Goal: Transaction & Acquisition: Book appointment/travel/reservation

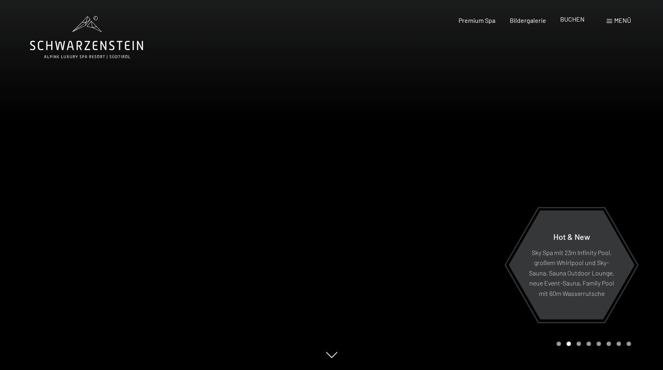
click at [568, 19] on span "BUCHEN" at bounding box center [572, 19] width 24 height 8
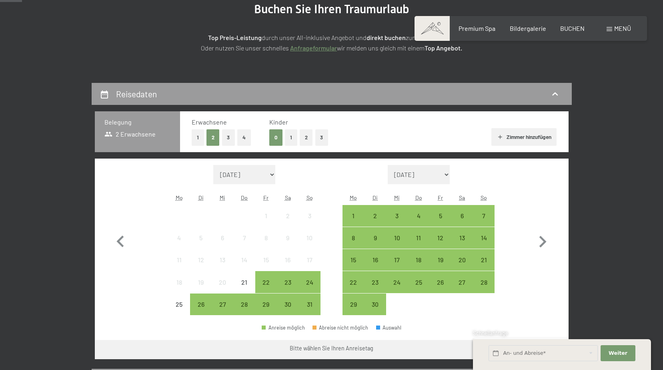
scroll to position [120, 0]
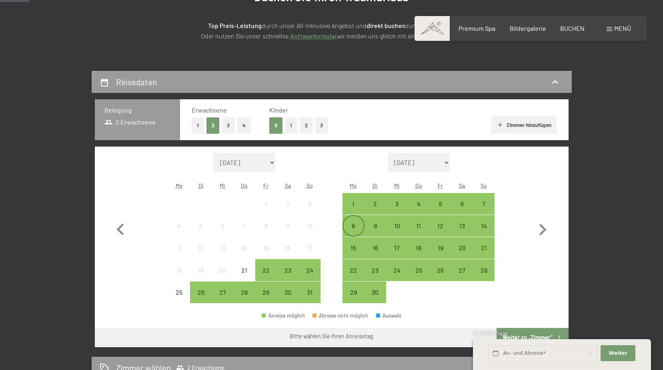
click at [349, 225] on div "8" at bounding box center [353, 233] width 20 height 20
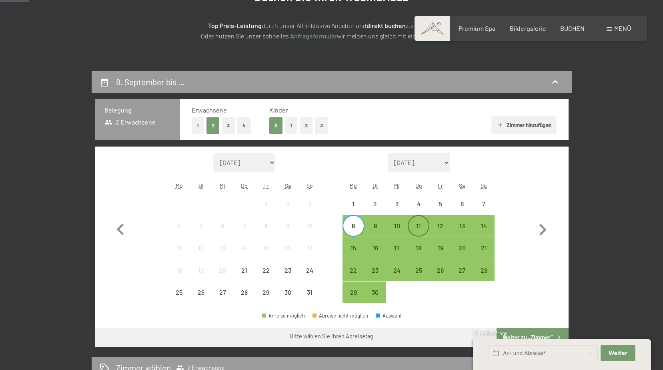
click at [421, 231] on div "11" at bounding box center [419, 233] width 20 height 20
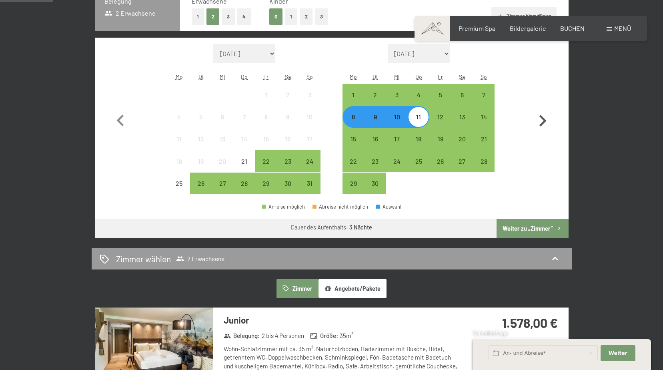
scroll to position [240, 0]
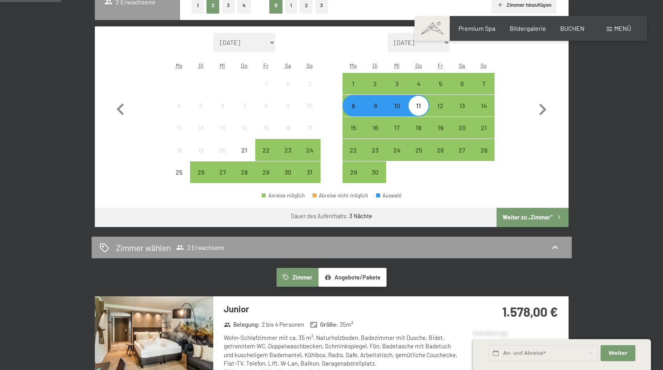
click at [531, 217] on button "Weiter zu „Zimmer“" at bounding box center [533, 217] width 72 height 19
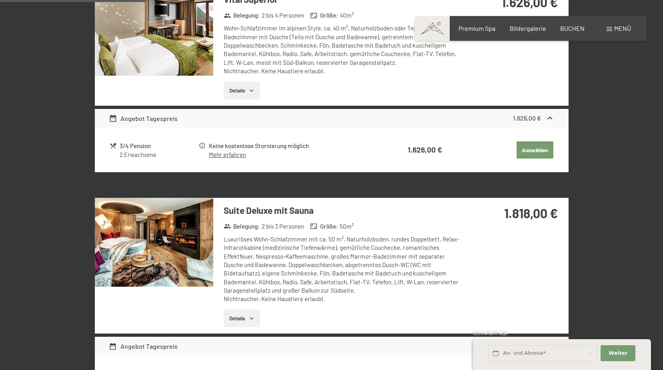
scroll to position [511, 0]
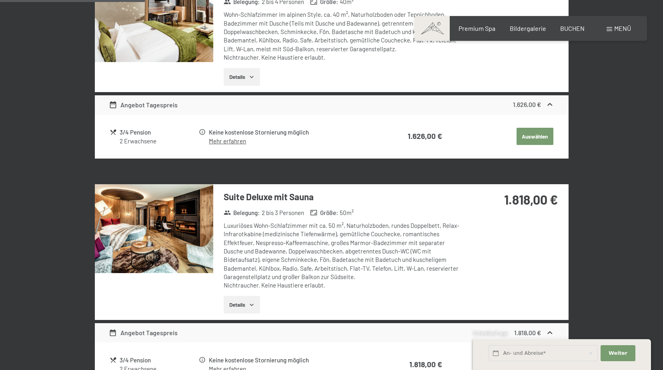
click at [169, 226] on img at bounding box center [154, 228] width 119 height 89
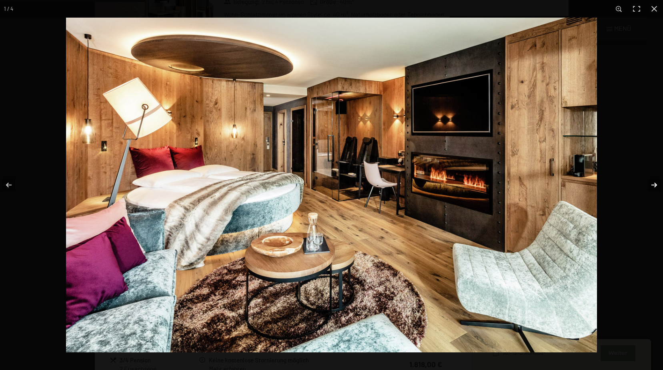
click at [653, 182] on button "button" at bounding box center [649, 185] width 28 height 40
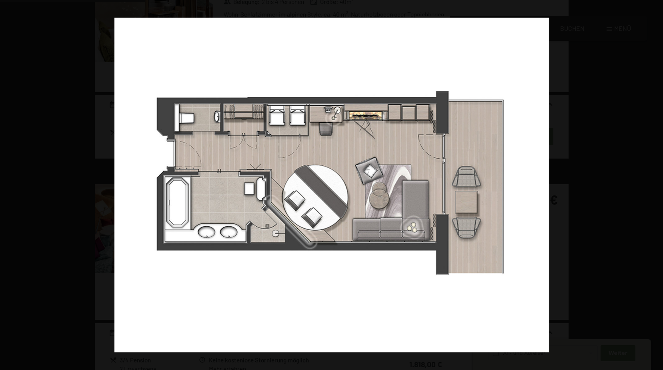
click at [653, 182] on button "button" at bounding box center [649, 185] width 28 height 40
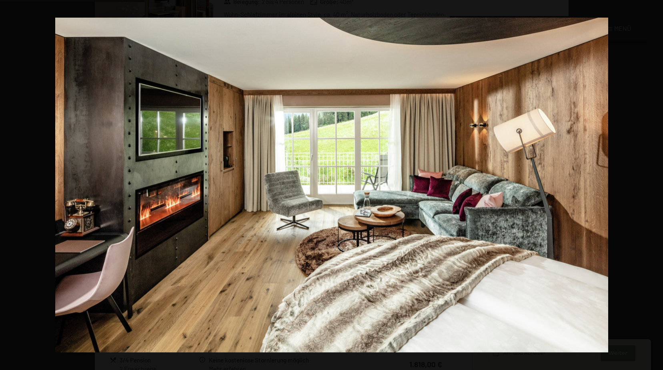
click at [653, 182] on button "button" at bounding box center [649, 185] width 28 height 40
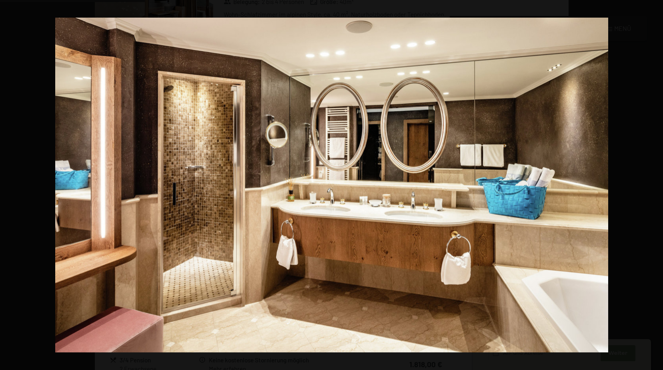
click at [653, 182] on button "button" at bounding box center [649, 185] width 28 height 40
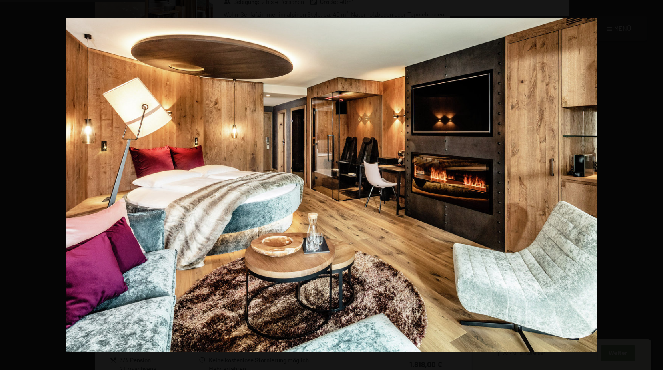
click at [653, 182] on button "button" at bounding box center [649, 185] width 28 height 40
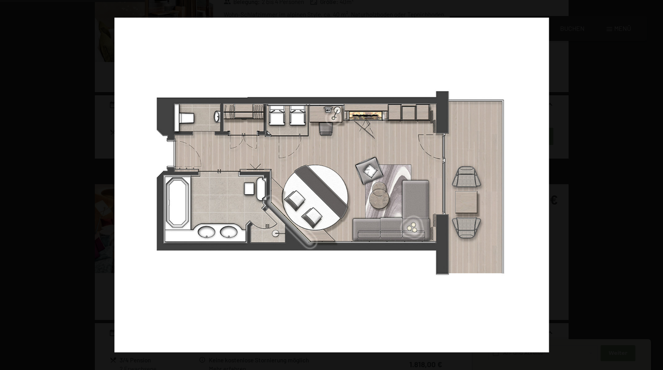
click at [653, 182] on button "button" at bounding box center [649, 185] width 28 height 40
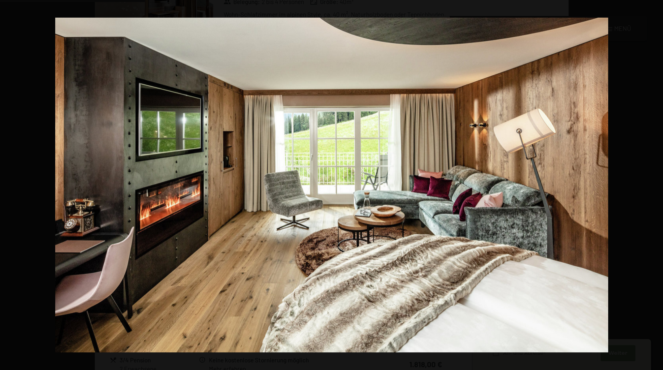
click at [653, 182] on button "button" at bounding box center [649, 185] width 28 height 40
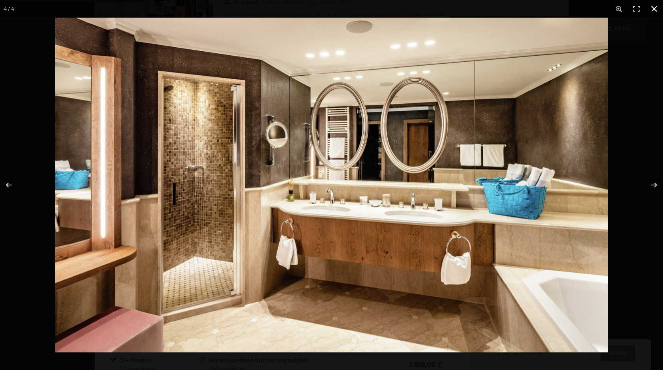
click at [653, 9] on button "button" at bounding box center [655, 9] width 18 height 18
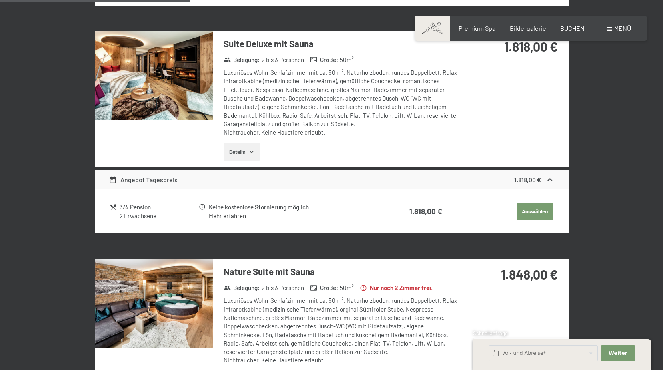
scroll to position [671, 0]
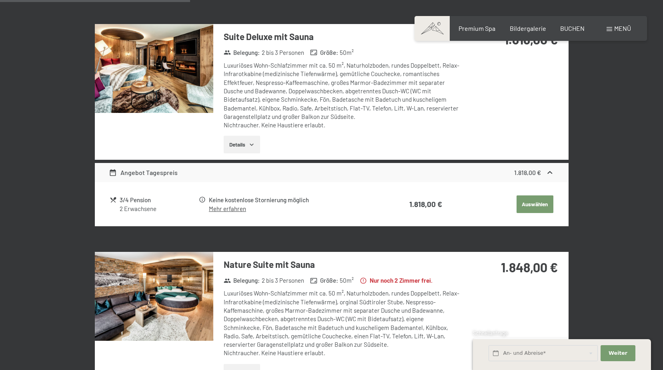
click at [165, 291] on img at bounding box center [154, 296] width 119 height 89
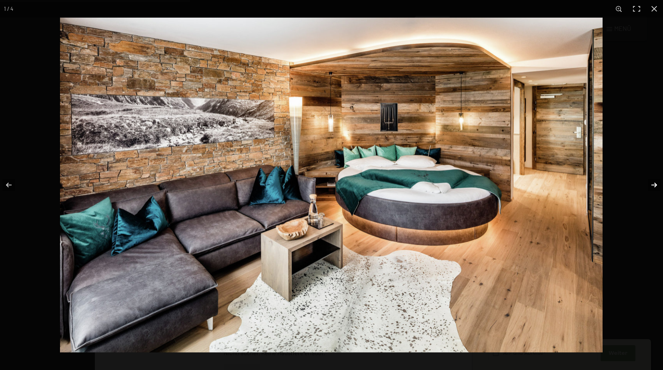
click at [657, 185] on button "button" at bounding box center [649, 185] width 28 height 40
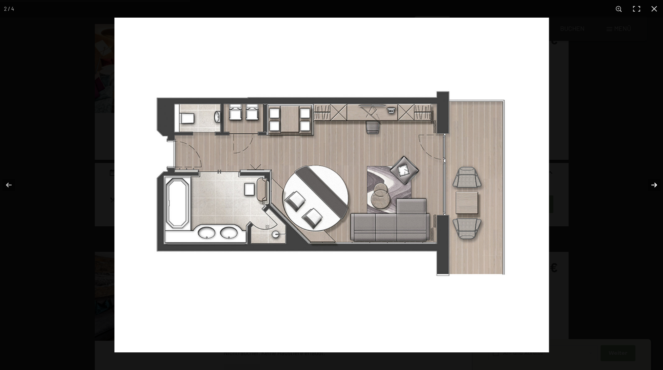
click at [657, 185] on button "button" at bounding box center [649, 185] width 28 height 40
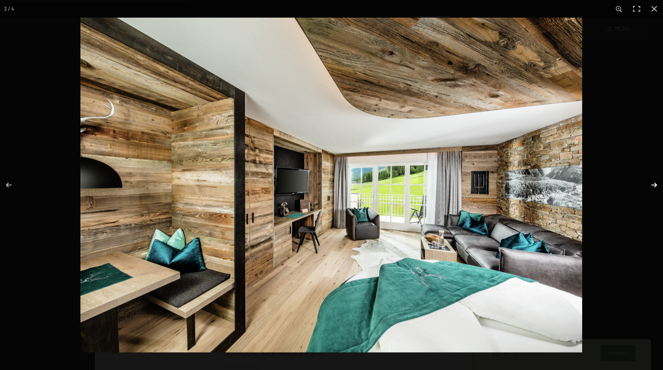
click at [657, 185] on button "button" at bounding box center [649, 185] width 28 height 40
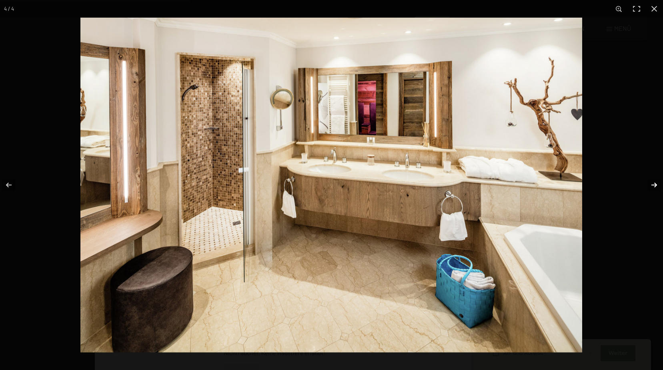
click at [657, 185] on button "button" at bounding box center [649, 185] width 28 height 40
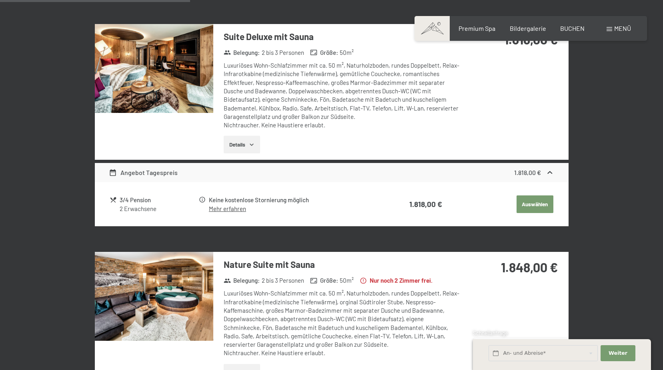
click at [0, 0] on button "button" at bounding box center [0, 0] width 0 height 0
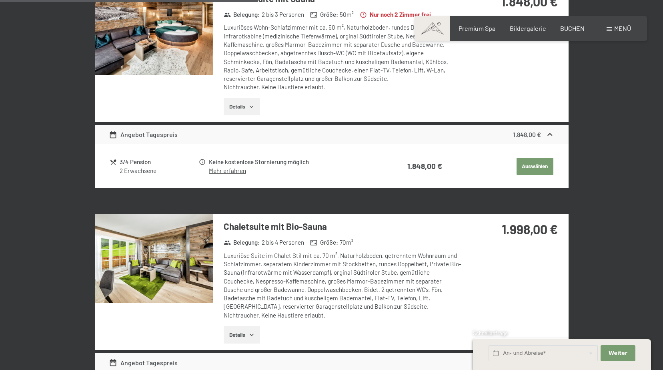
scroll to position [952, 0]
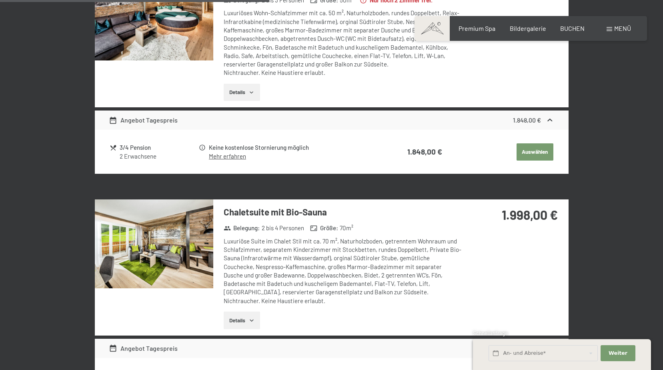
click at [173, 235] on img at bounding box center [154, 243] width 119 height 89
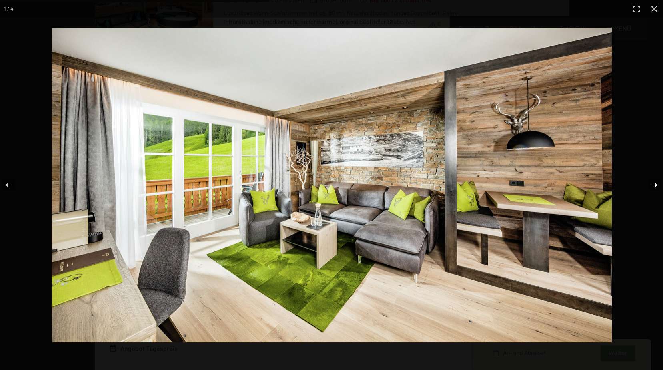
click at [657, 187] on button "button" at bounding box center [649, 185] width 28 height 40
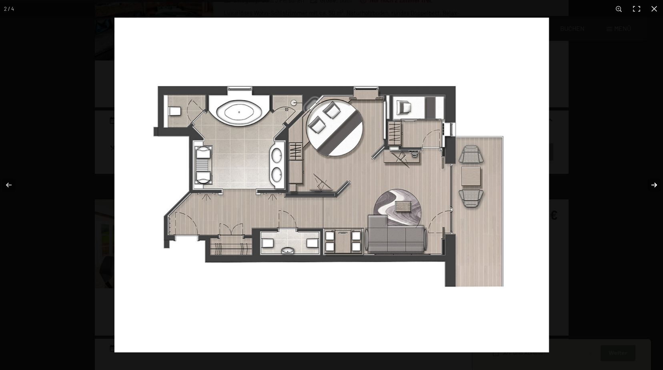
click at [657, 187] on button "button" at bounding box center [649, 185] width 28 height 40
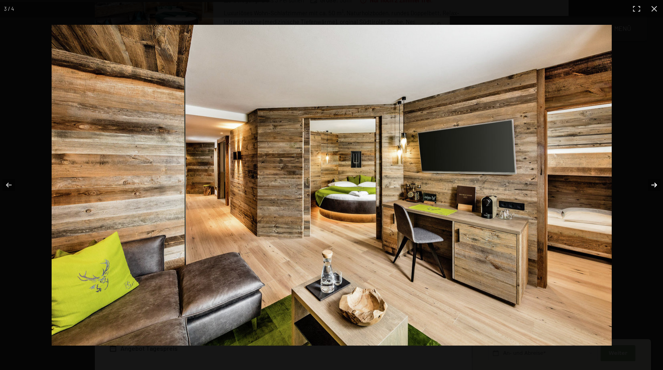
click at [657, 187] on button "button" at bounding box center [649, 185] width 28 height 40
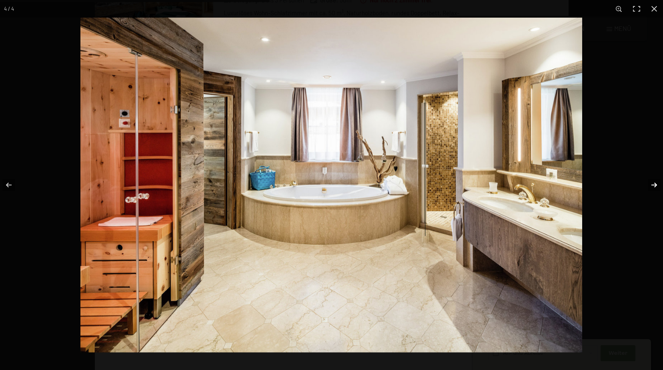
click at [657, 187] on button "button" at bounding box center [649, 185] width 28 height 40
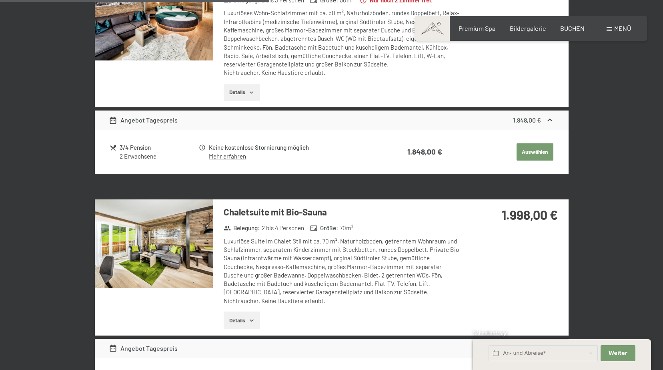
click at [0, 0] on button "button" at bounding box center [0, 0] width 0 height 0
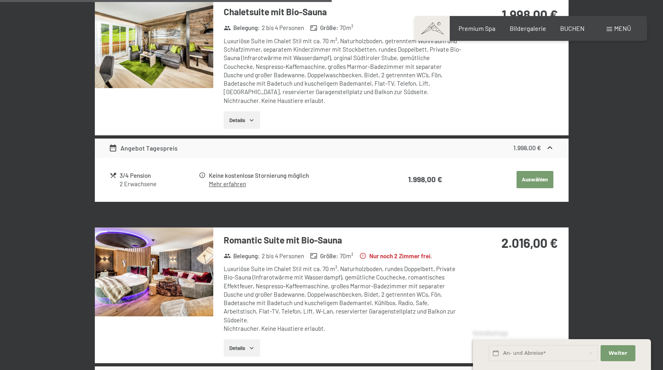
scroll to position [1192, 0]
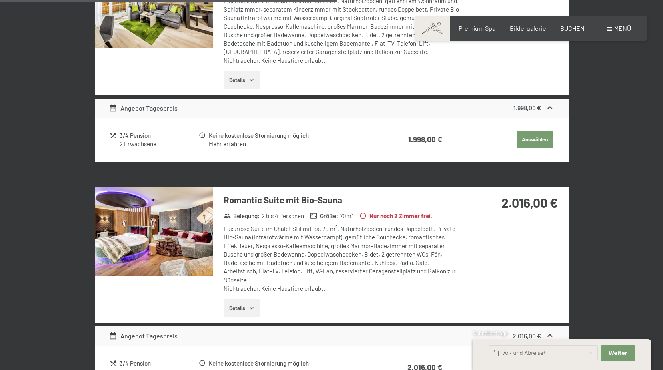
click at [153, 219] on img at bounding box center [154, 231] width 119 height 89
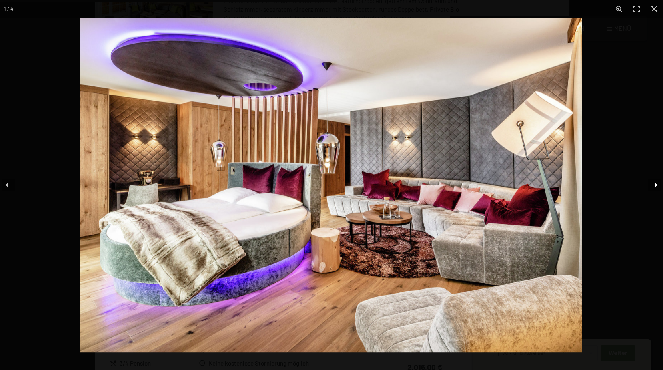
click at [653, 185] on button "button" at bounding box center [649, 185] width 28 height 40
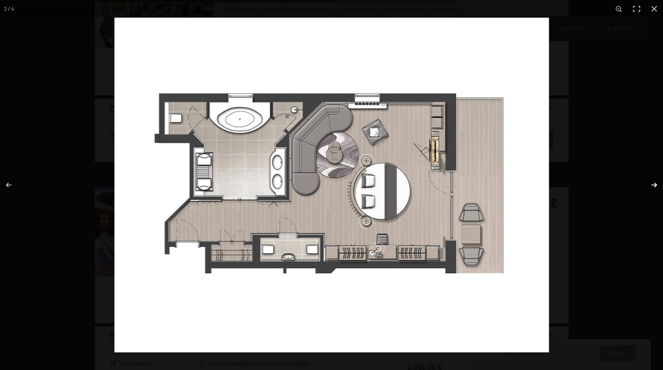
click at [653, 185] on button "button" at bounding box center [649, 185] width 28 height 40
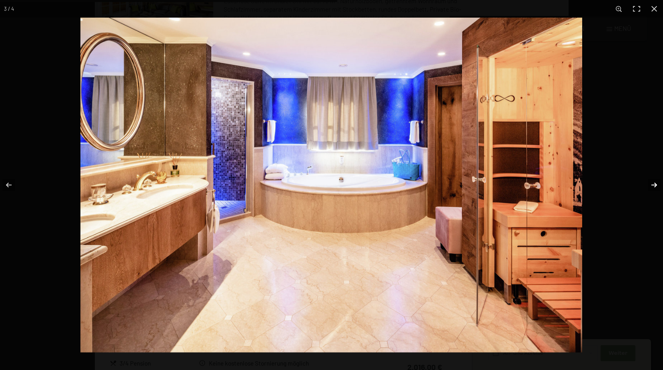
click at [653, 185] on button "button" at bounding box center [649, 185] width 28 height 40
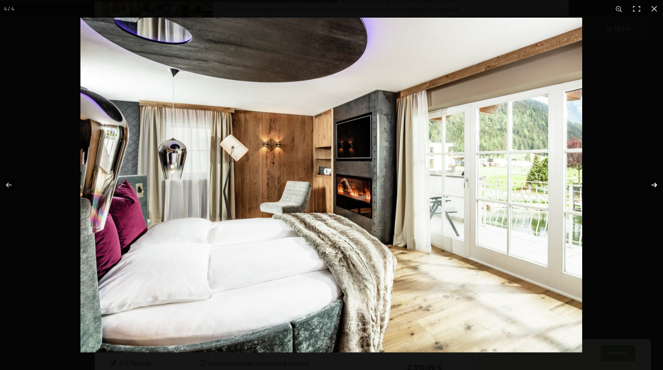
click at [653, 185] on button "button" at bounding box center [649, 185] width 28 height 40
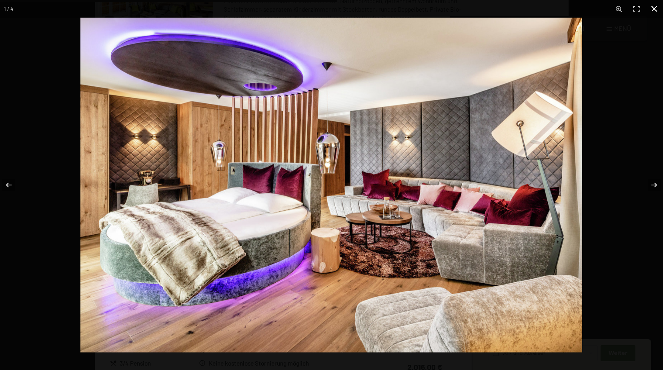
click at [657, 12] on button "button" at bounding box center [655, 9] width 18 height 18
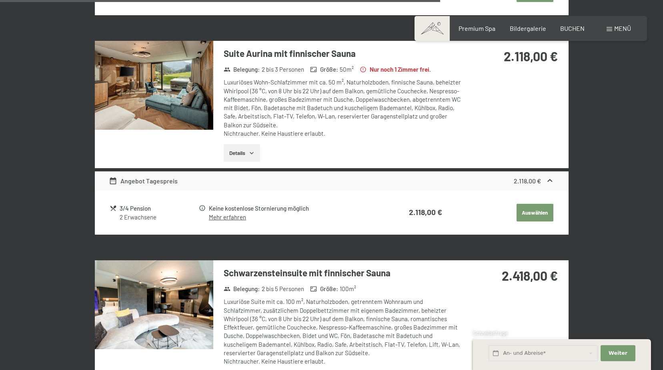
scroll to position [1552, 0]
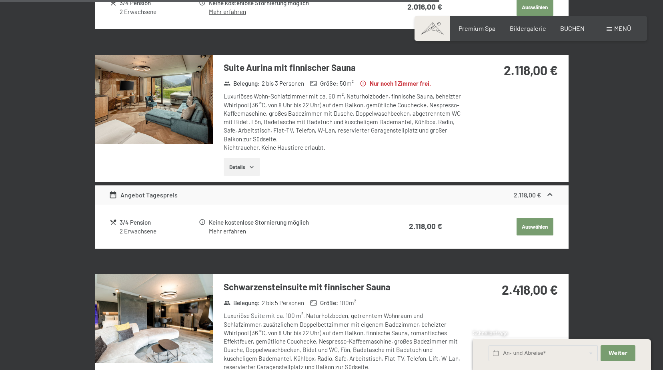
click at [158, 90] on img at bounding box center [154, 99] width 119 height 89
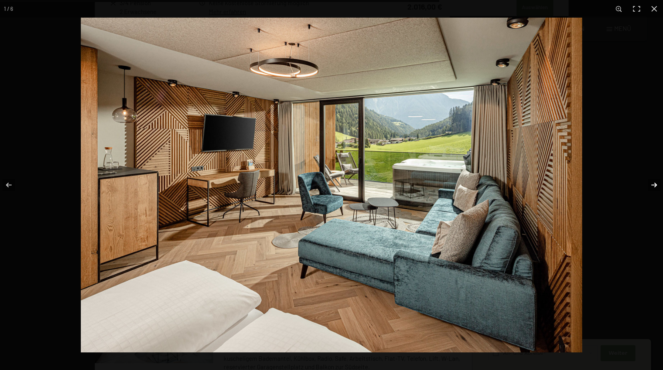
click at [653, 184] on button "button" at bounding box center [649, 185] width 28 height 40
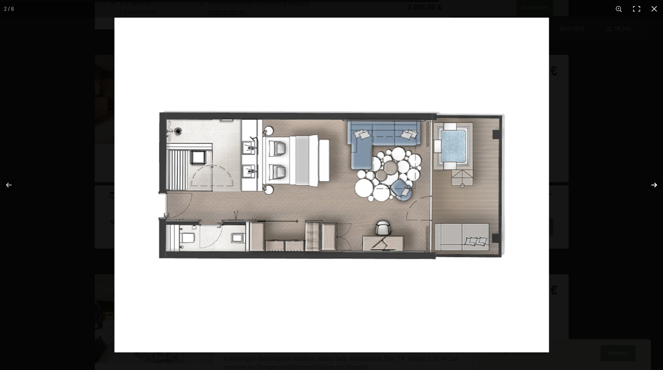
click at [653, 184] on button "button" at bounding box center [649, 185] width 28 height 40
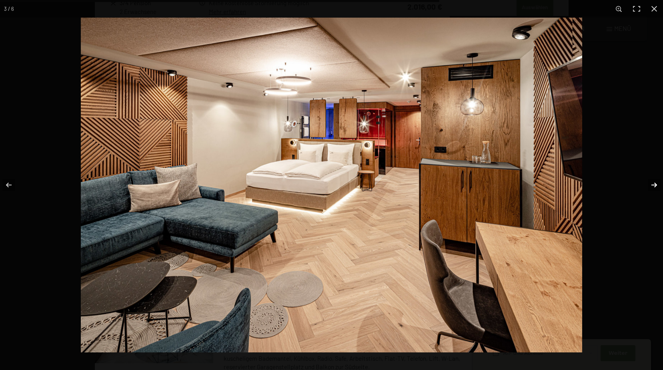
click at [653, 184] on button "button" at bounding box center [649, 185] width 28 height 40
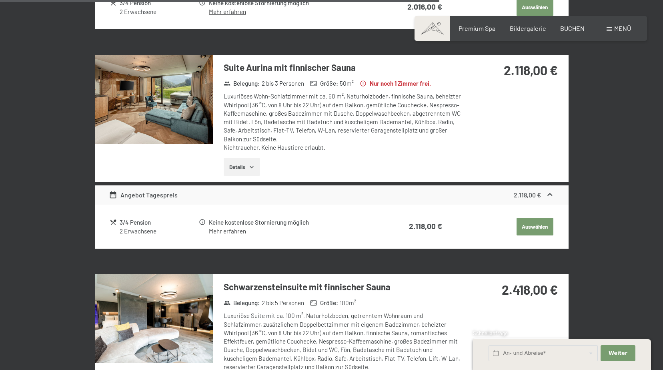
click at [0, 0] on button "button" at bounding box center [0, 0] width 0 height 0
